Goal: Task Accomplishment & Management: Manage account settings

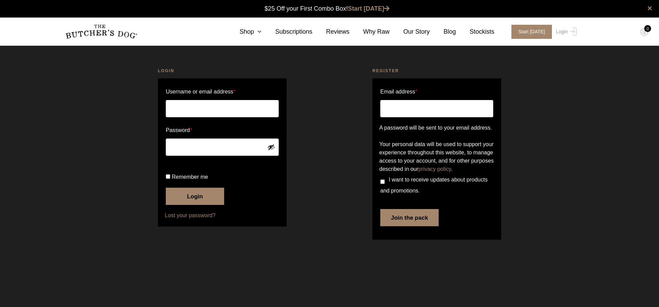
click at [220, 95] on label "Username or email address *" at bounding box center [222, 91] width 113 height 11
click at [220, 100] on input "Username or email address *" at bounding box center [222, 108] width 113 height 17
click at [218, 104] on input "Username or email address *" at bounding box center [222, 108] width 113 height 17
click at [208, 112] on input "Username or email address *" at bounding box center [222, 108] width 113 height 17
type input "gilesl0805@gmail.com"
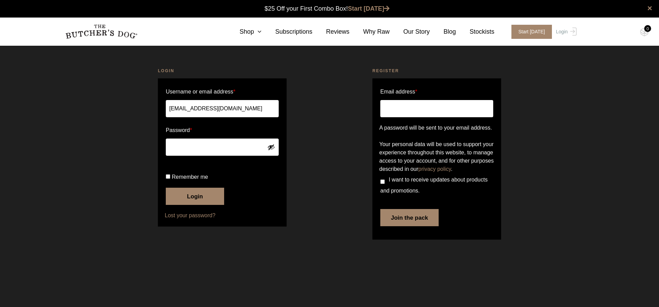
click at [201, 205] on button "Login" at bounding box center [195, 196] width 58 height 17
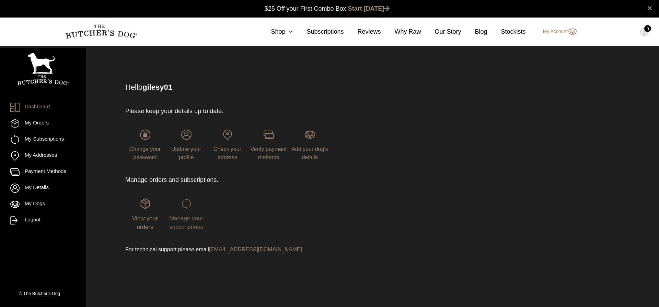
click at [195, 216] on span "Manage your subscriptions" at bounding box center [186, 222] width 34 height 15
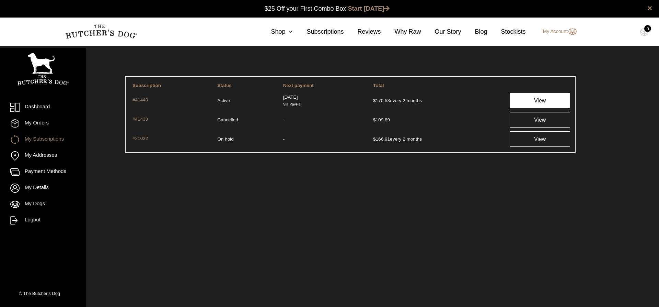
click at [519, 95] on link "View" at bounding box center [540, 100] width 60 height 15
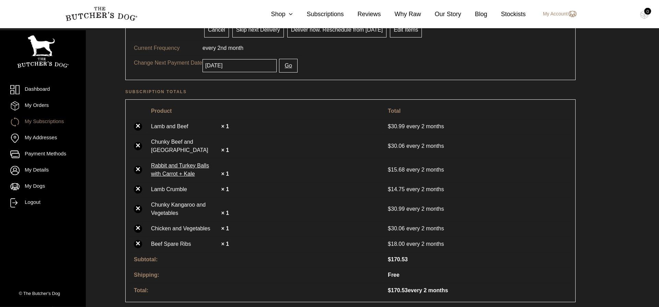
scroll to position [140, 0]
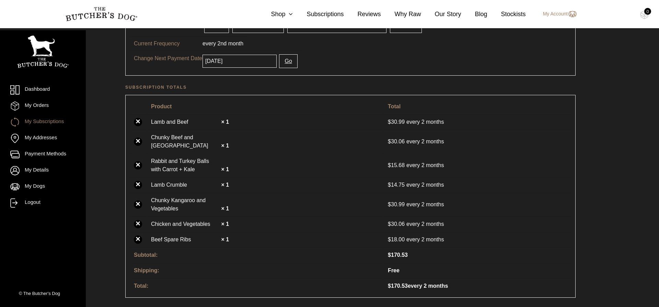
click at [139, 181] on link "×" at bounding box center [138, 185] width 8 height 8
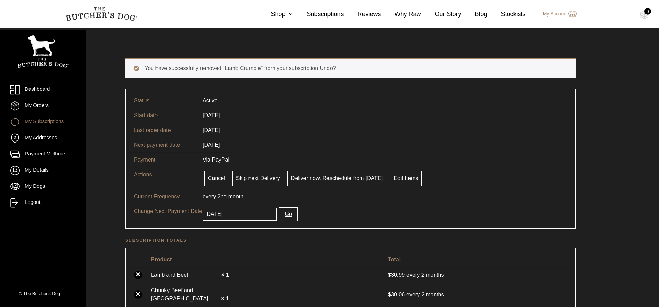
scroll to position [18, 0]
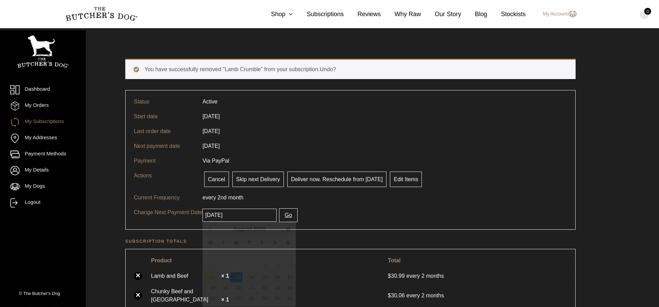
click at [237, 215] on input "[DATE]" at bounding box center [240, 214] width 74 height 13
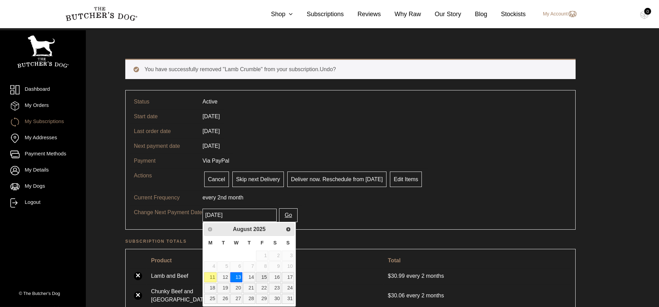
click at [263, 276] on link "15" at bounding box center [262, 277] width 12 height 10
type input "[DATE]"
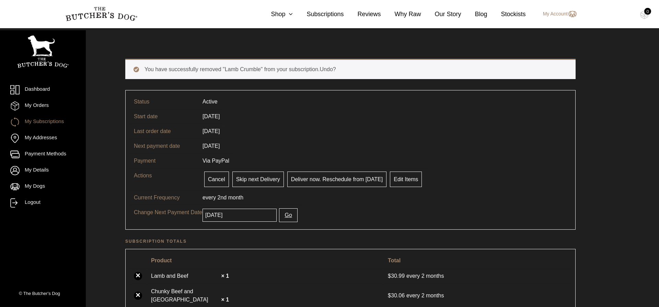
click at [282, 217] on button "Go" at bounding box center [288, 215] width 18 height 14
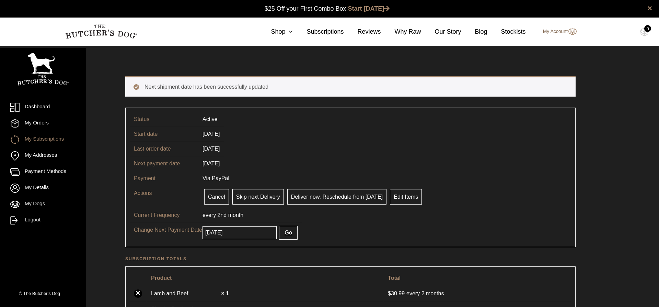
click at [563, 33] on link "My Account" at bounding box center [556, 31] width 41 height 8
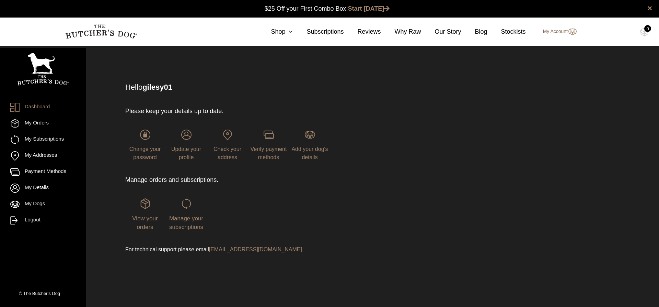
click at [573, 31] on img at bounding box center [572, 31] width 9 height 8
